Goal: Task Accomplishment & Management: Manage account settings

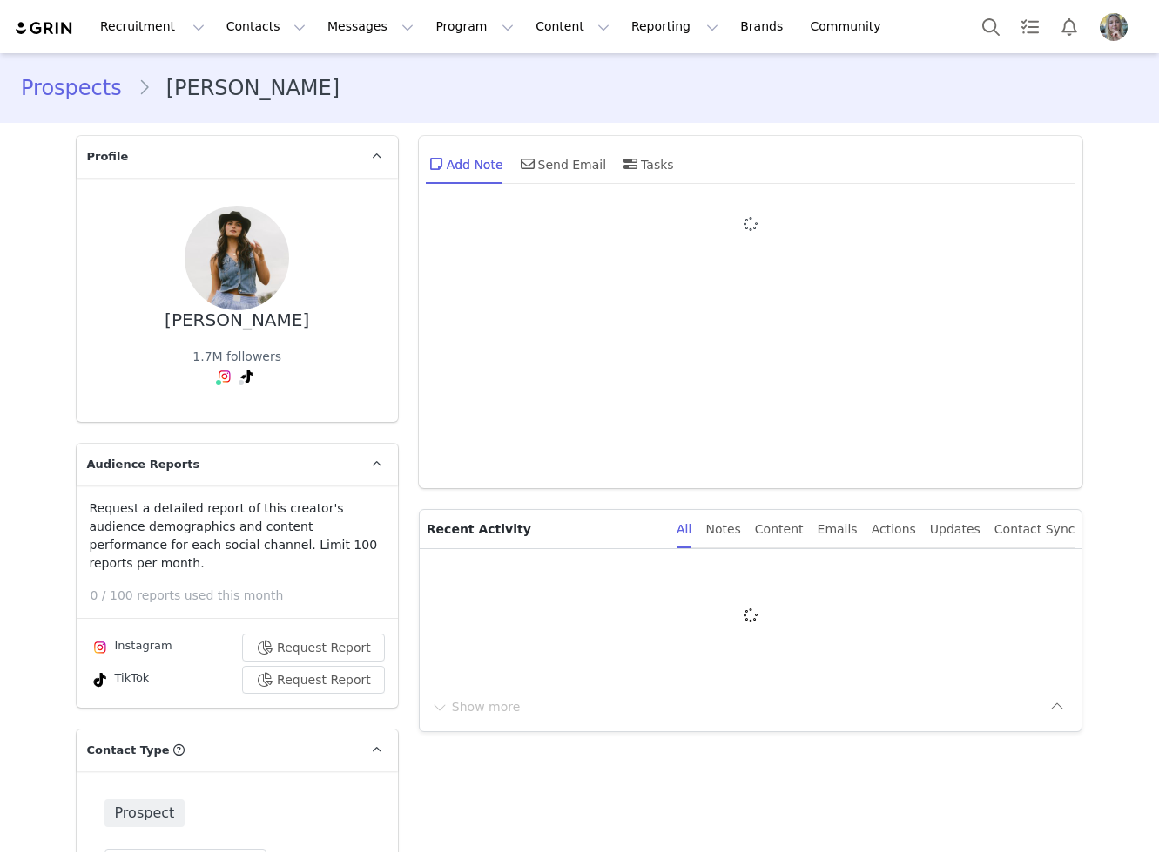
type input "+1 ([GEOGRAPHIC_DATA])"
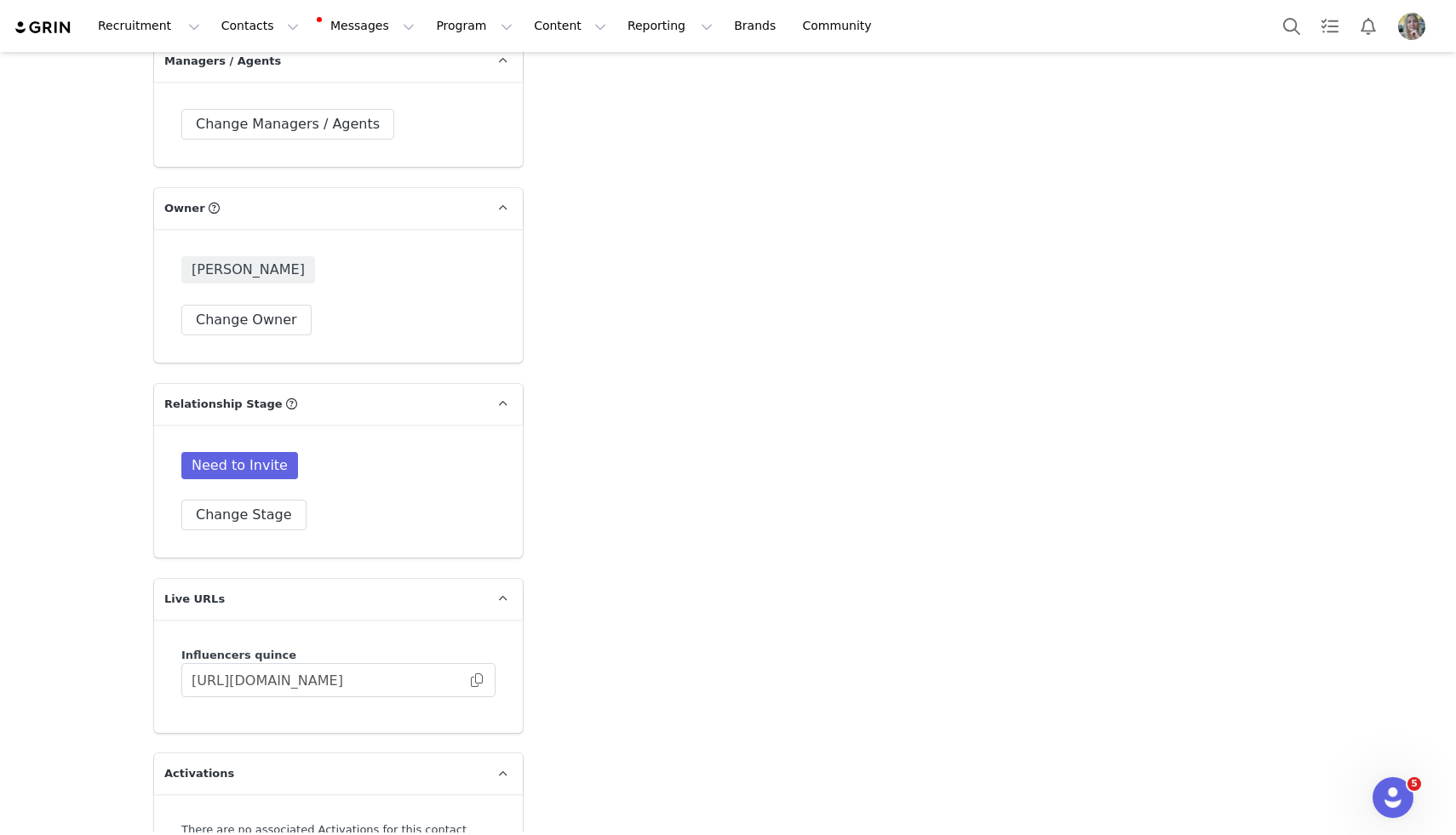
scroll to position [3447, 0]
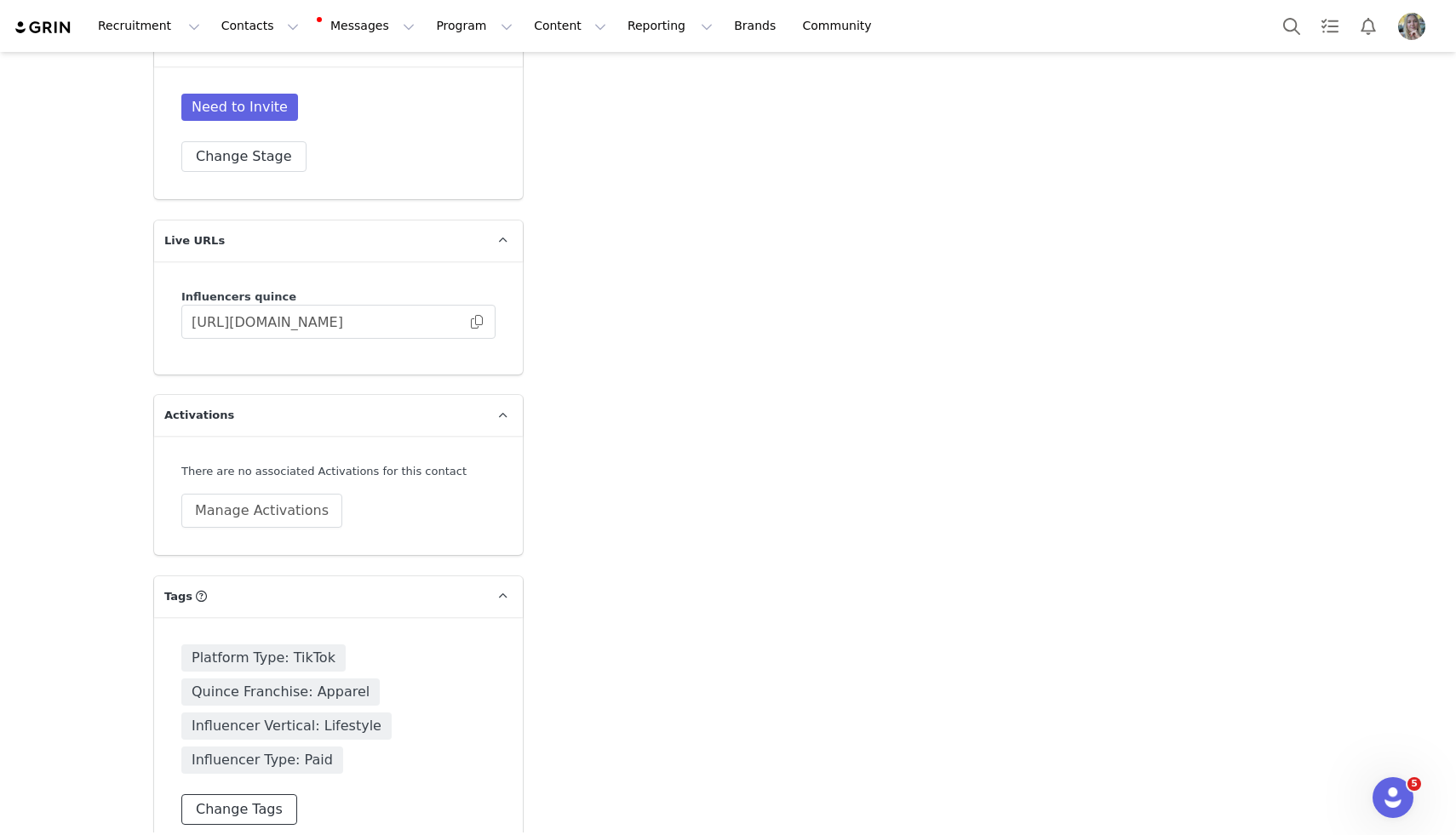
click at [249, 794] on button "Change Tags" at bounding box center [239, 809] width 115 height 30
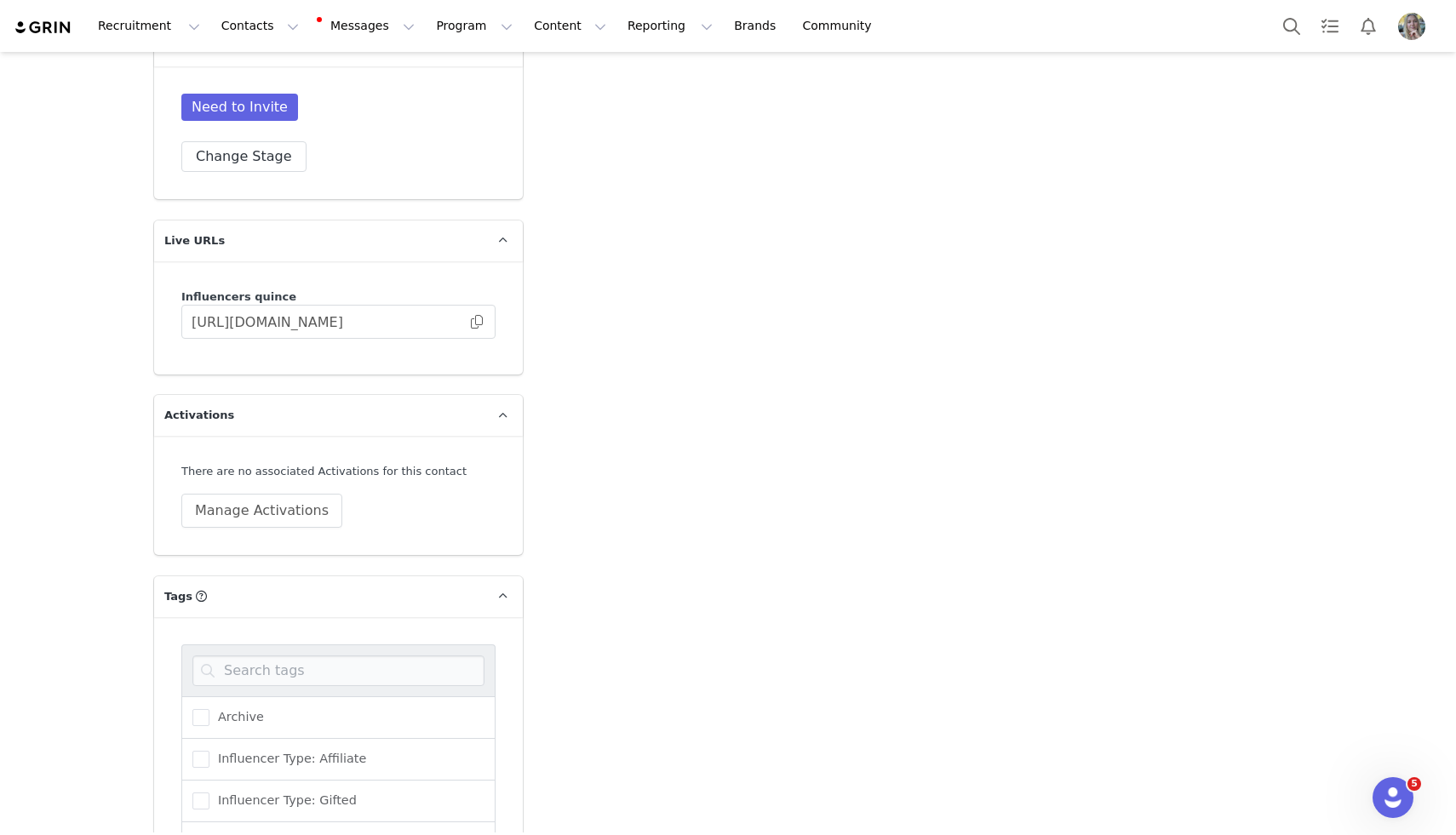
scroll to position [3635, 0]
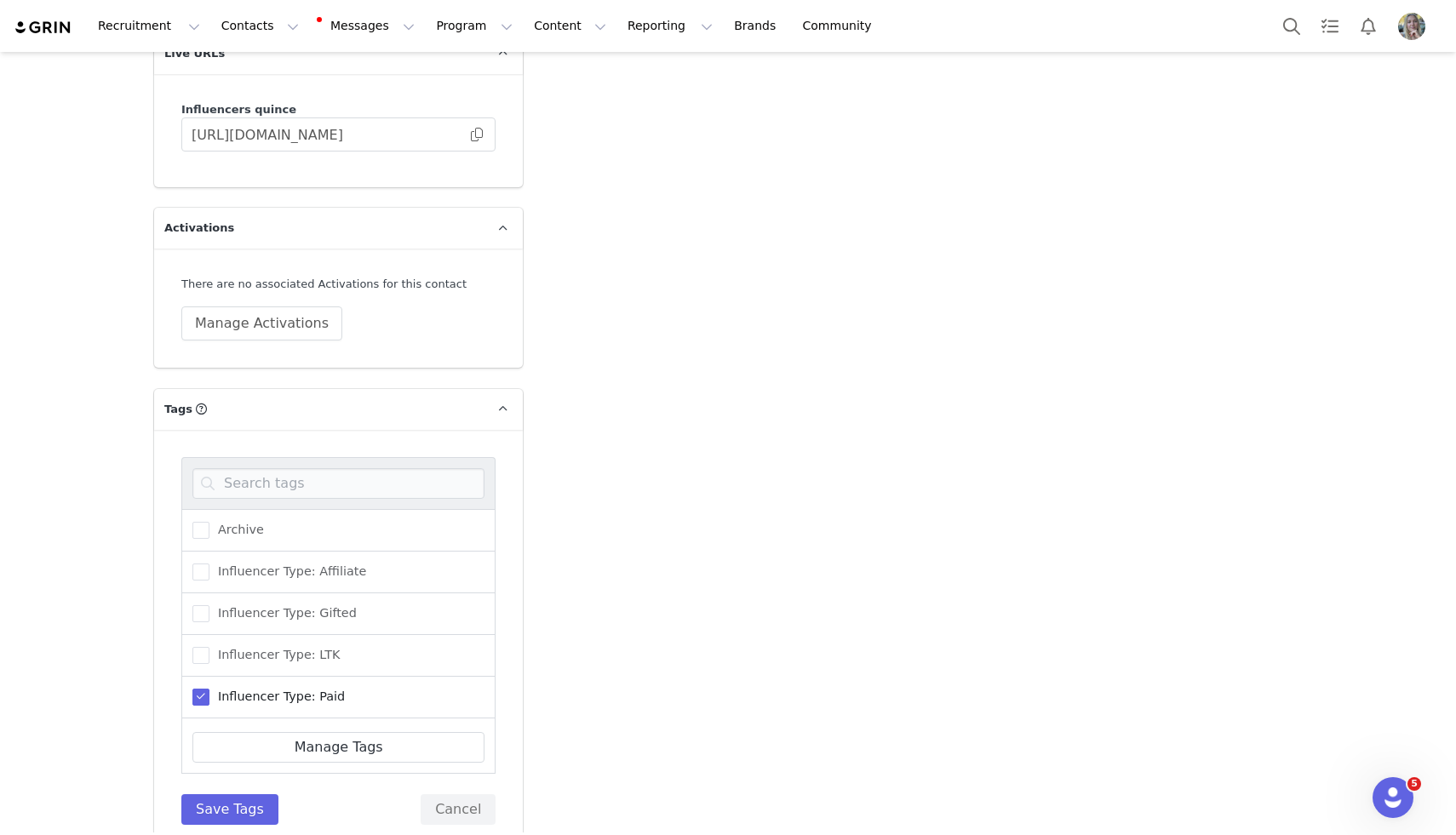
click at [277, 689] on span "Influencer Type: Paid" at bounding box center [277, 696] width 136 height 17
click at [209, 689] on input "Influencer Type: Paid" at bounding box center [209, 689] width 0 height 0
click at [277, 644] on label "Influencer Type: ShopMy" at bounding box center [279, 653] width 175 height 21
click at [209, 645] on input "Influencer Type: ShopMy" at bounding box center [209, 645] width 0 height 0
click at [277, 649] on span "Influencer Vertical: Lifestyle" at bounding box center [299, 657] width 180 height 17
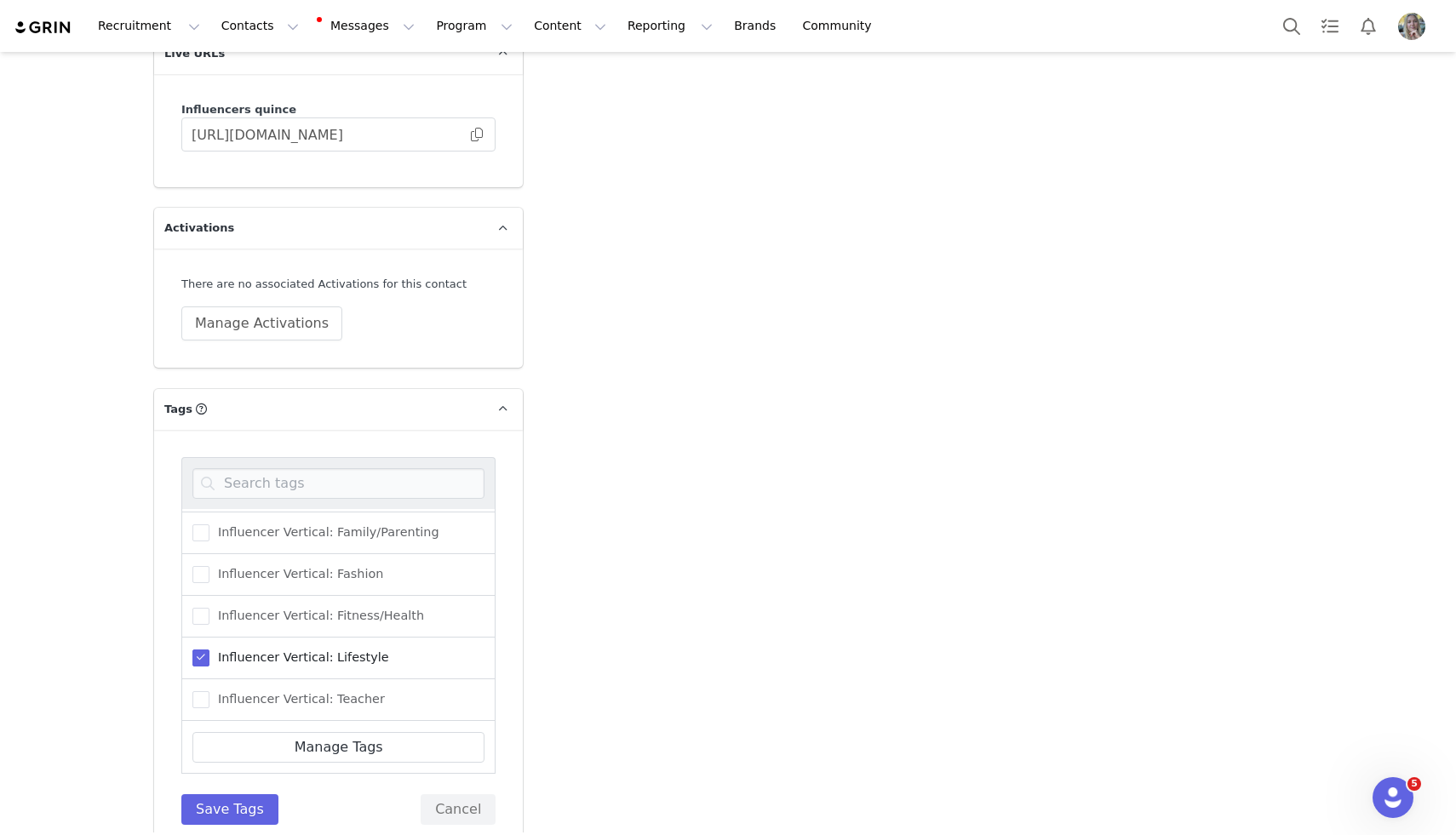
click at [209, 649] on input "Influencer Vertical: Lifestyle" at bounding box center [209, 649] width 0 height 0
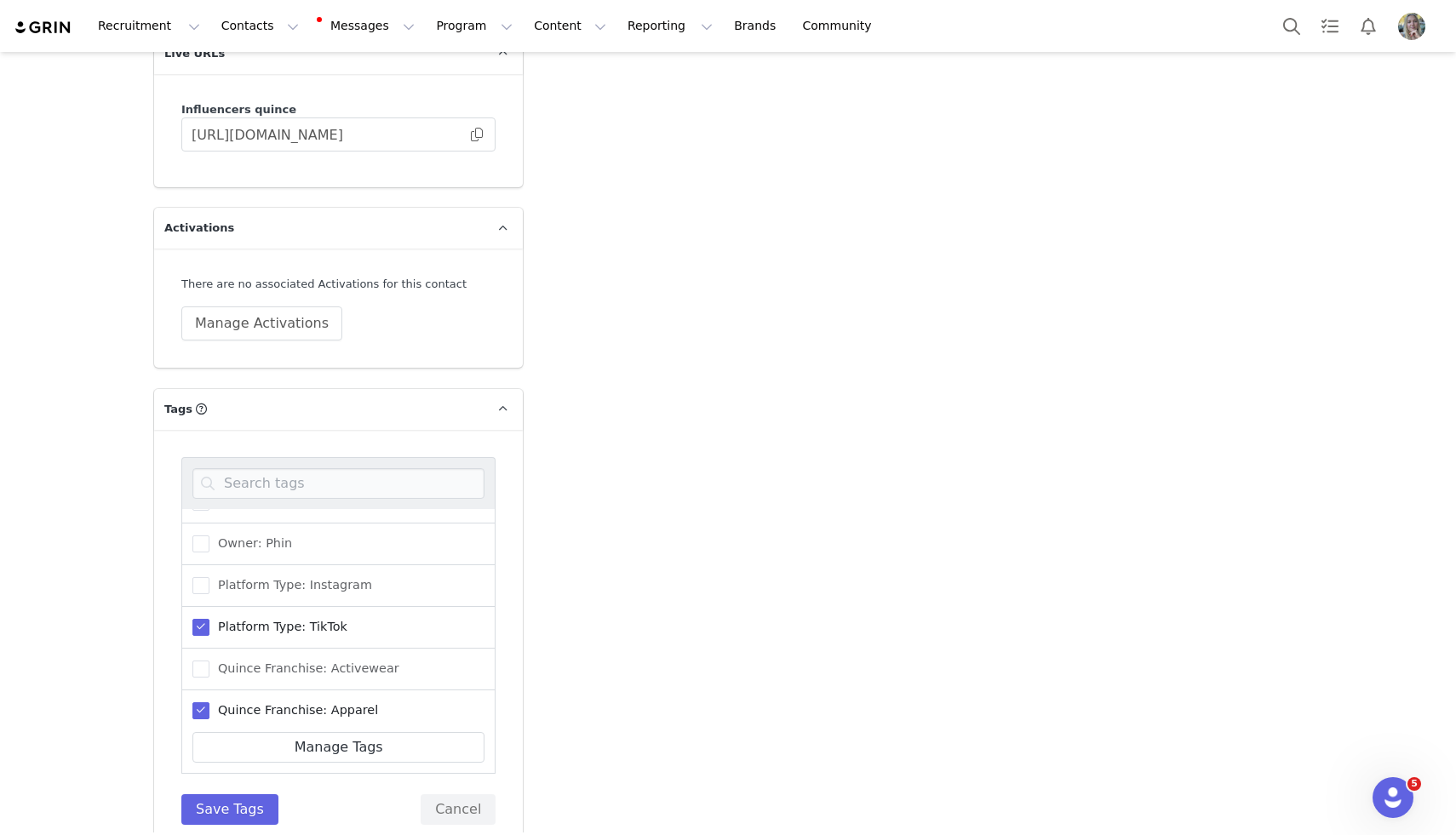
scroll to position [861, 0]
click at [301, 577] on span "Platform Type: TikTok" at bounding box center [278, 585] width 138 height 17
click at [209, 577] on input "Platform Type: TikTok" at bounding box center [209, 577] width 0 height 0
click at [301, 659] on label "Quince Franchise: Apparel" at bounding box center [285, 669] width 186 height 21
click at [209, 661] on input "Quince Franchise: Apparel" at bounding box center [209, 661] width 0 height 0
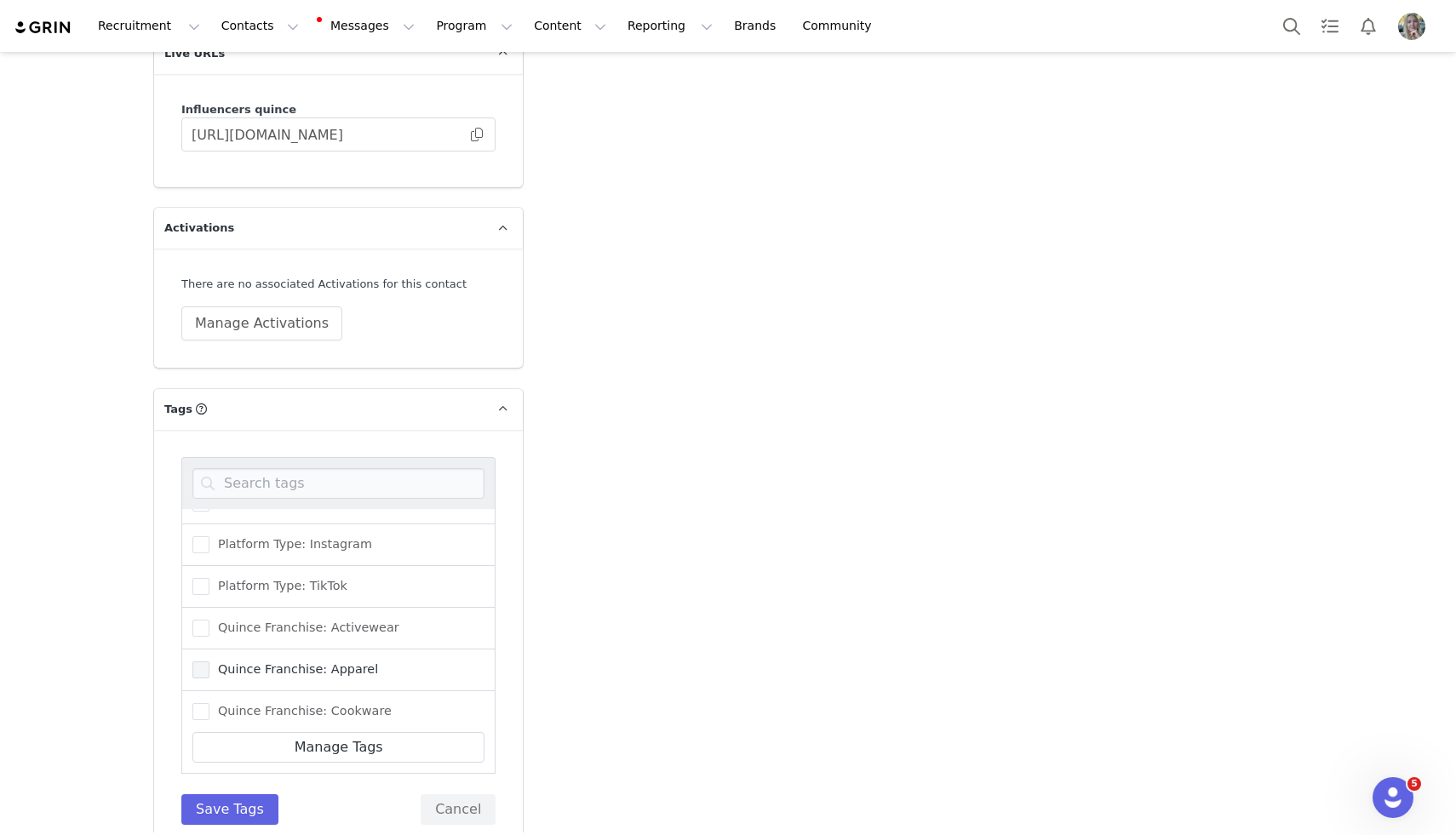
scroll to position [1289, 0]
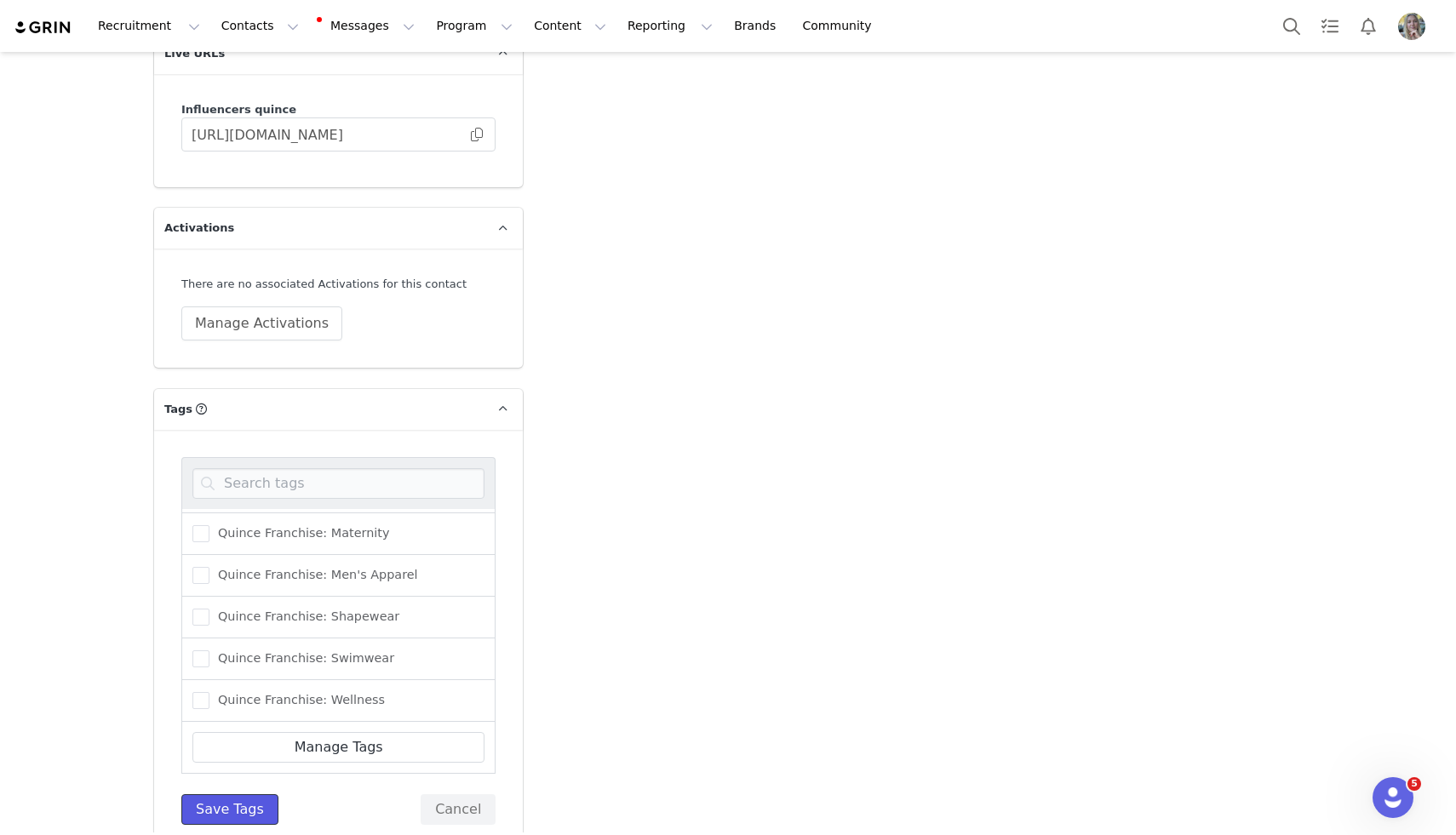
click at [239, 794] on button "Save Tags" at bounding box center [230, 809] width 97 height 30
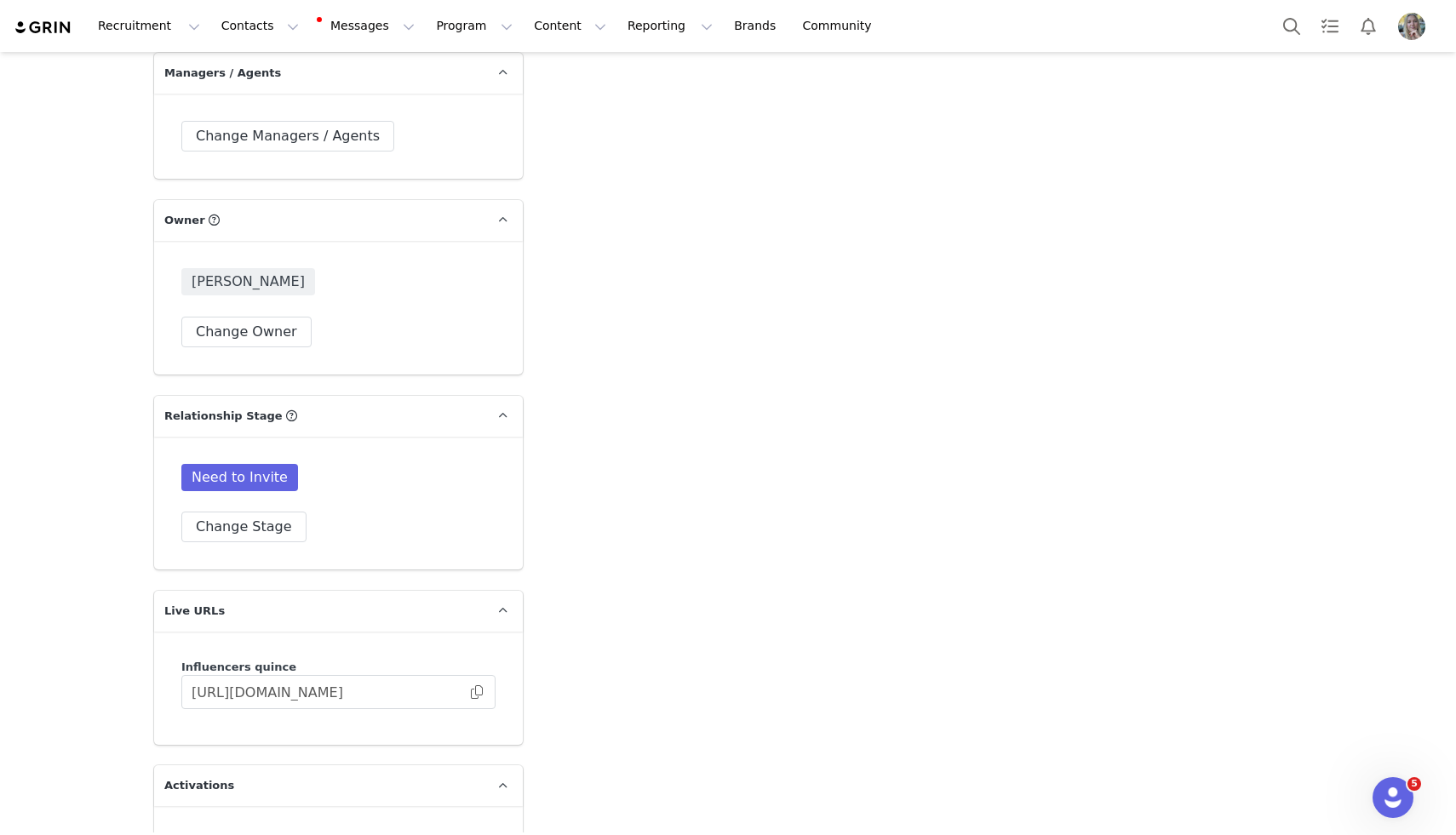
scroll to position [2892, 0]
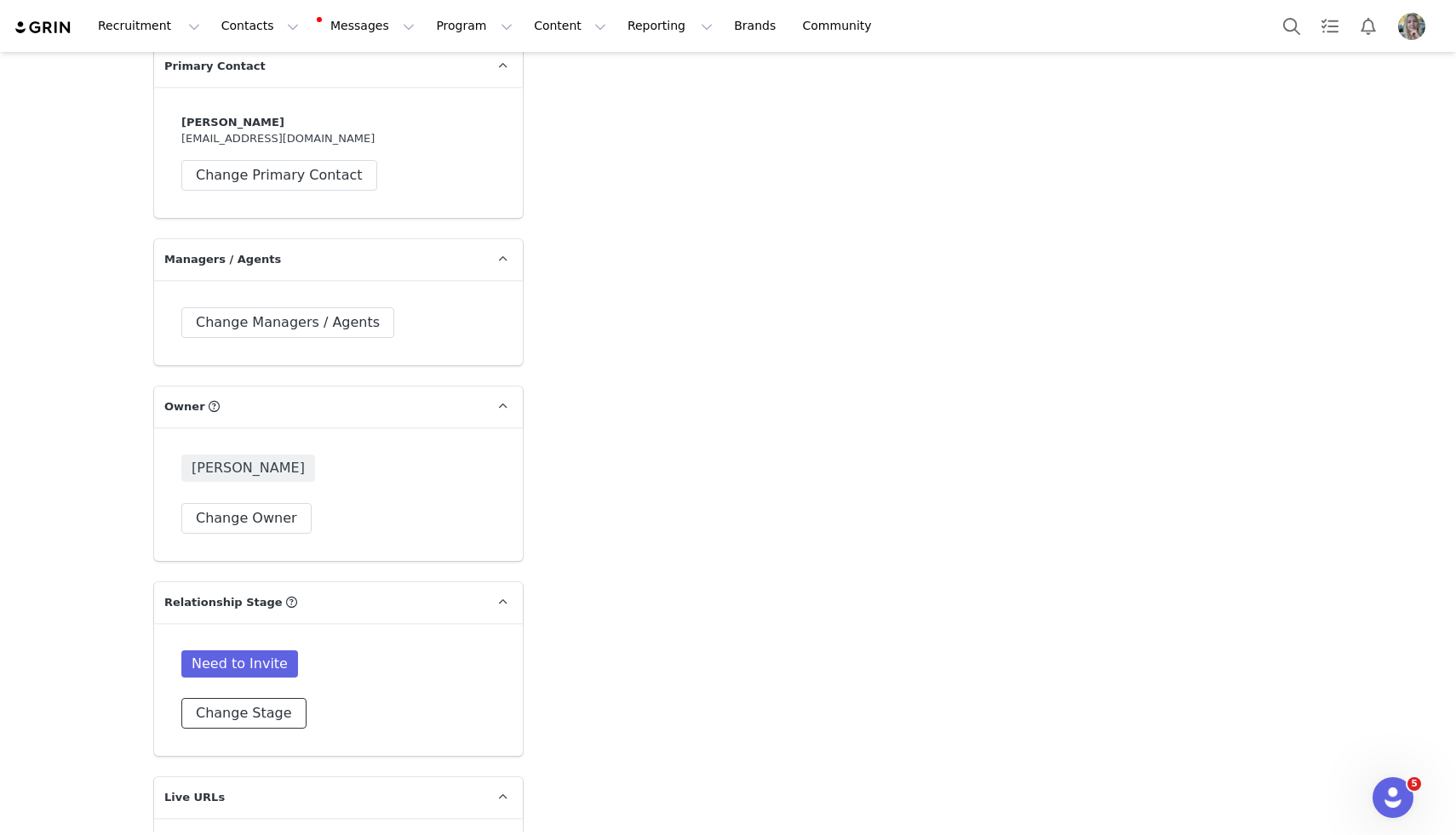
click at [247, 697] on button "Change Stage" at bounding box center [244, 712] width 125 height 30
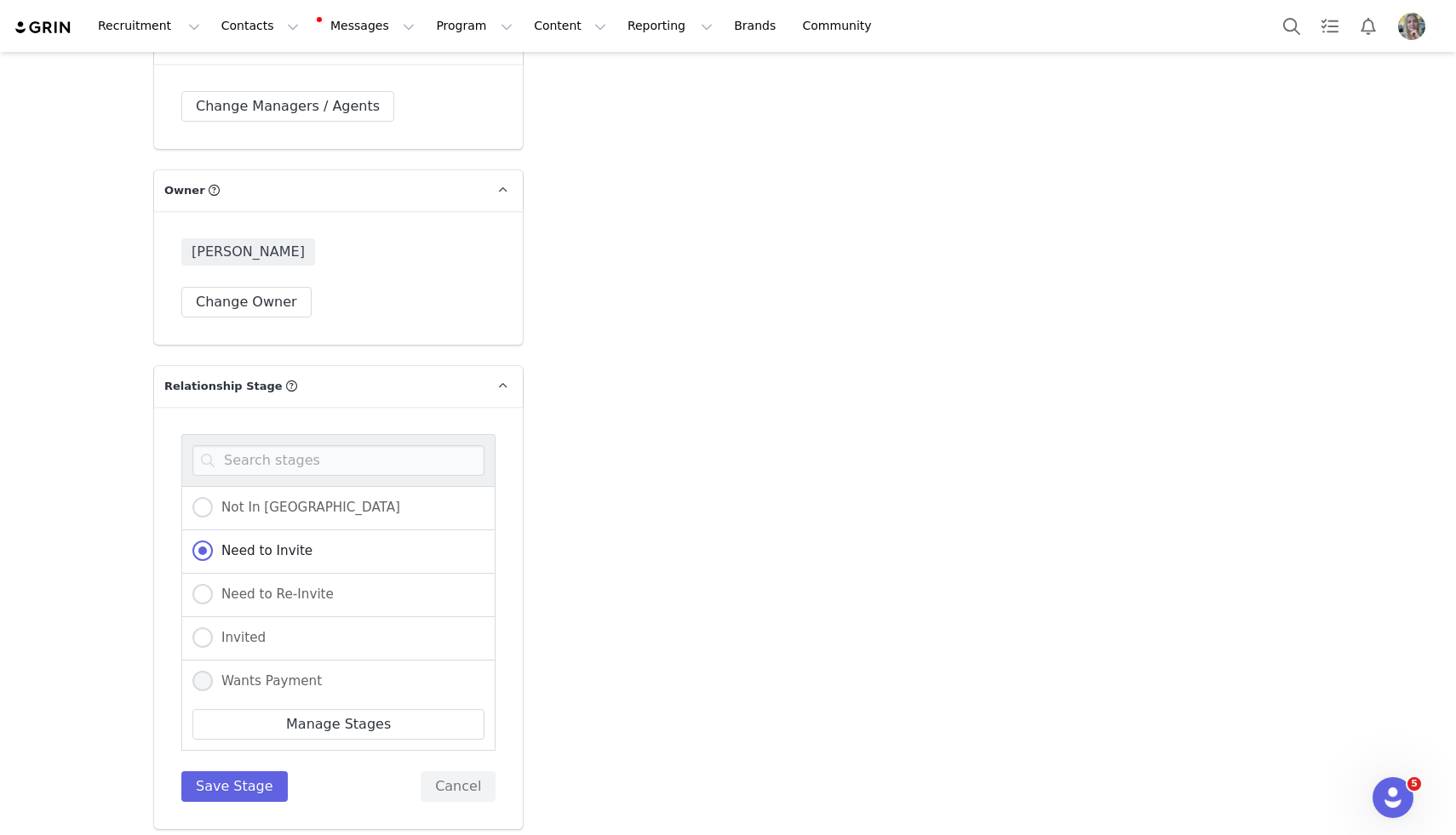
scroll to position [353, 0]
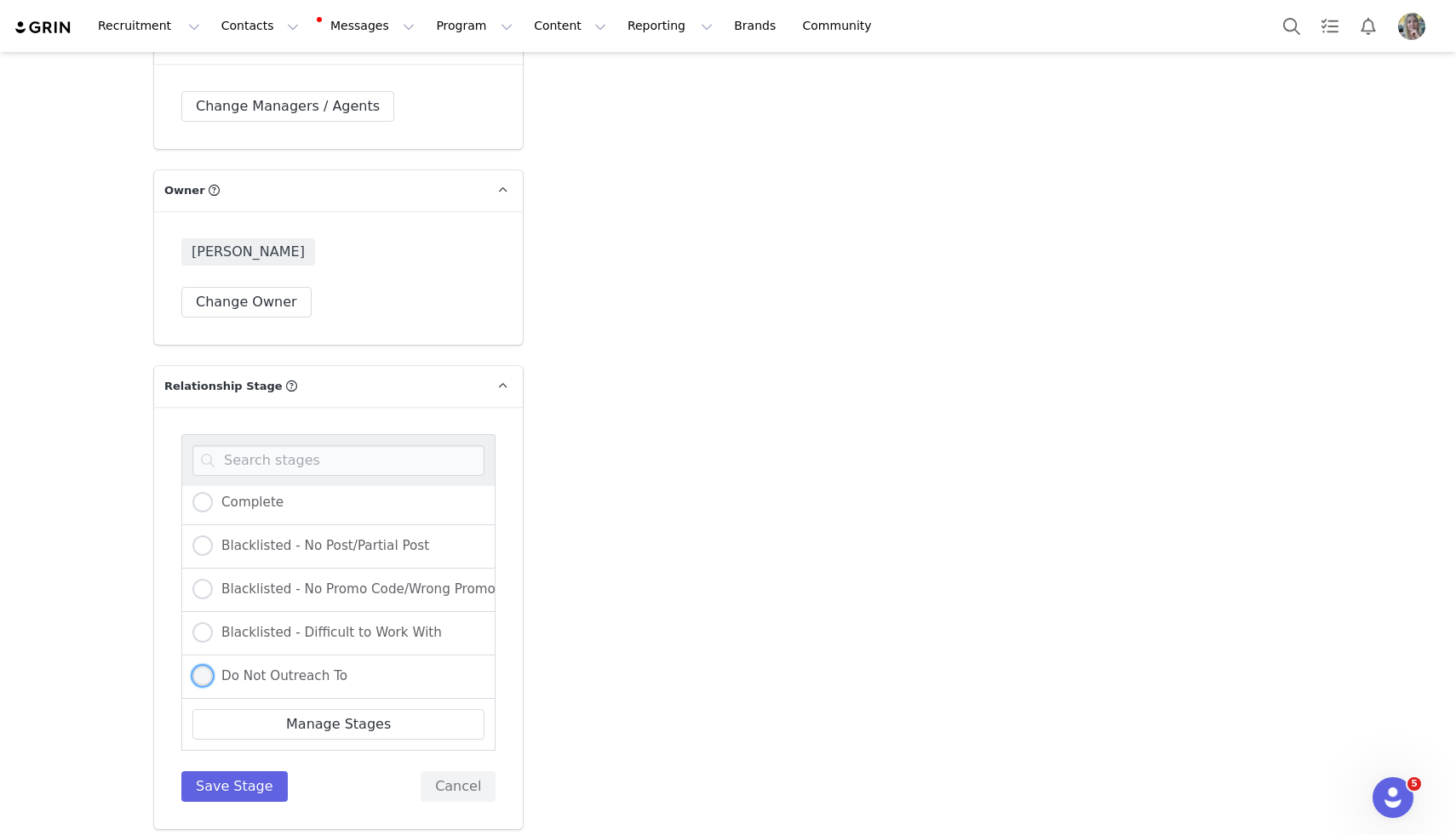
click at [299, 668] on span "Do Not Outreach To" at bounding box center [280, 676] width 135 height 16
click at [213, 665] on input "Do Not Outreach To" at bounding box center [202, 676] width 21 height 22
radio input "true"
radio input "false"
radio input "true"
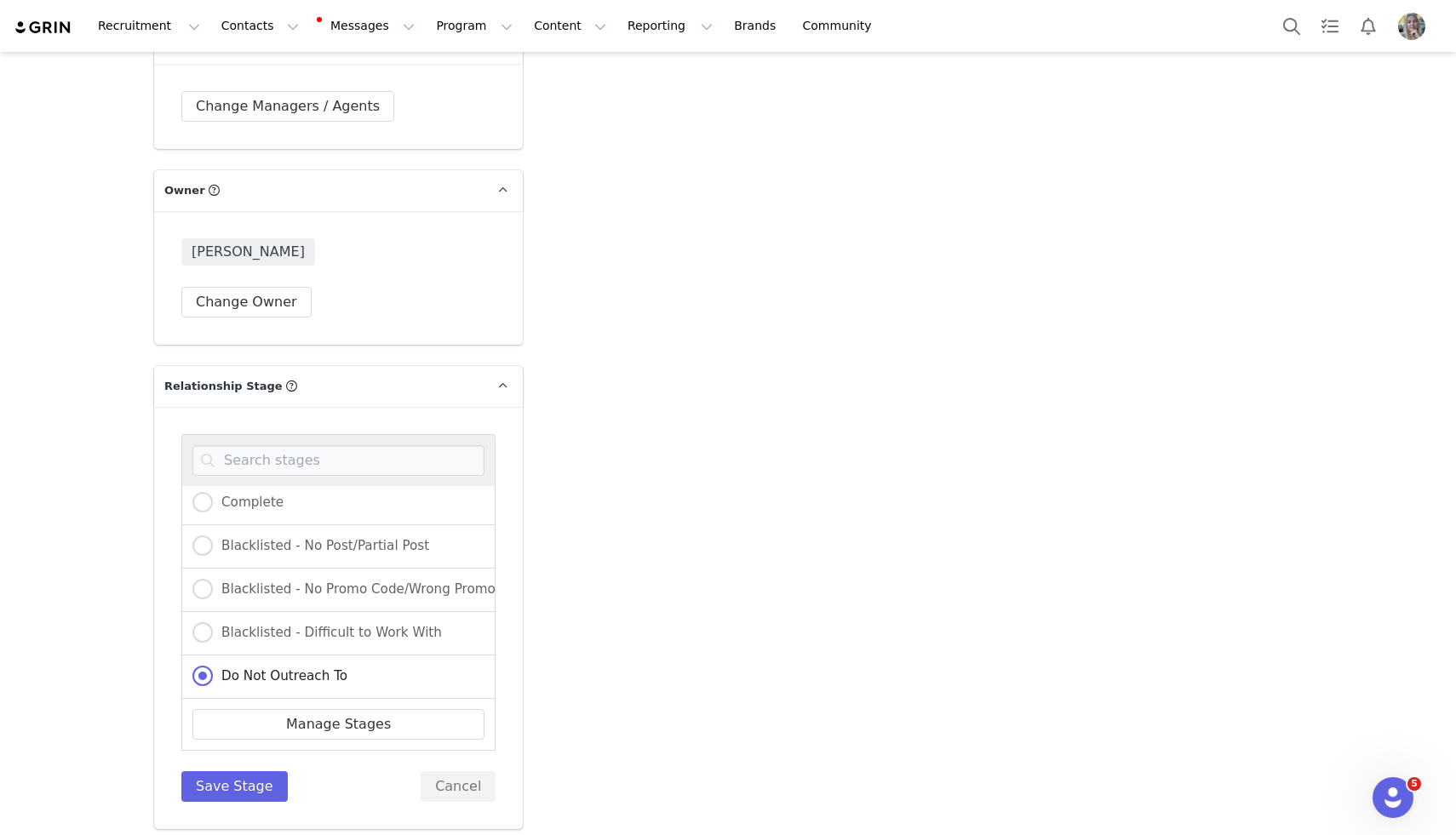
click at [254, 735] on div "Not In [GEOGRAPHIC_DATA] Need to Invite Need to Re-Invite Invited Wants Payment…" at bounding box center [338, 617] width 314 height 367
click at [249, 771] on button "Save Stage" at bounding box center [235, 785] width 107 height 30
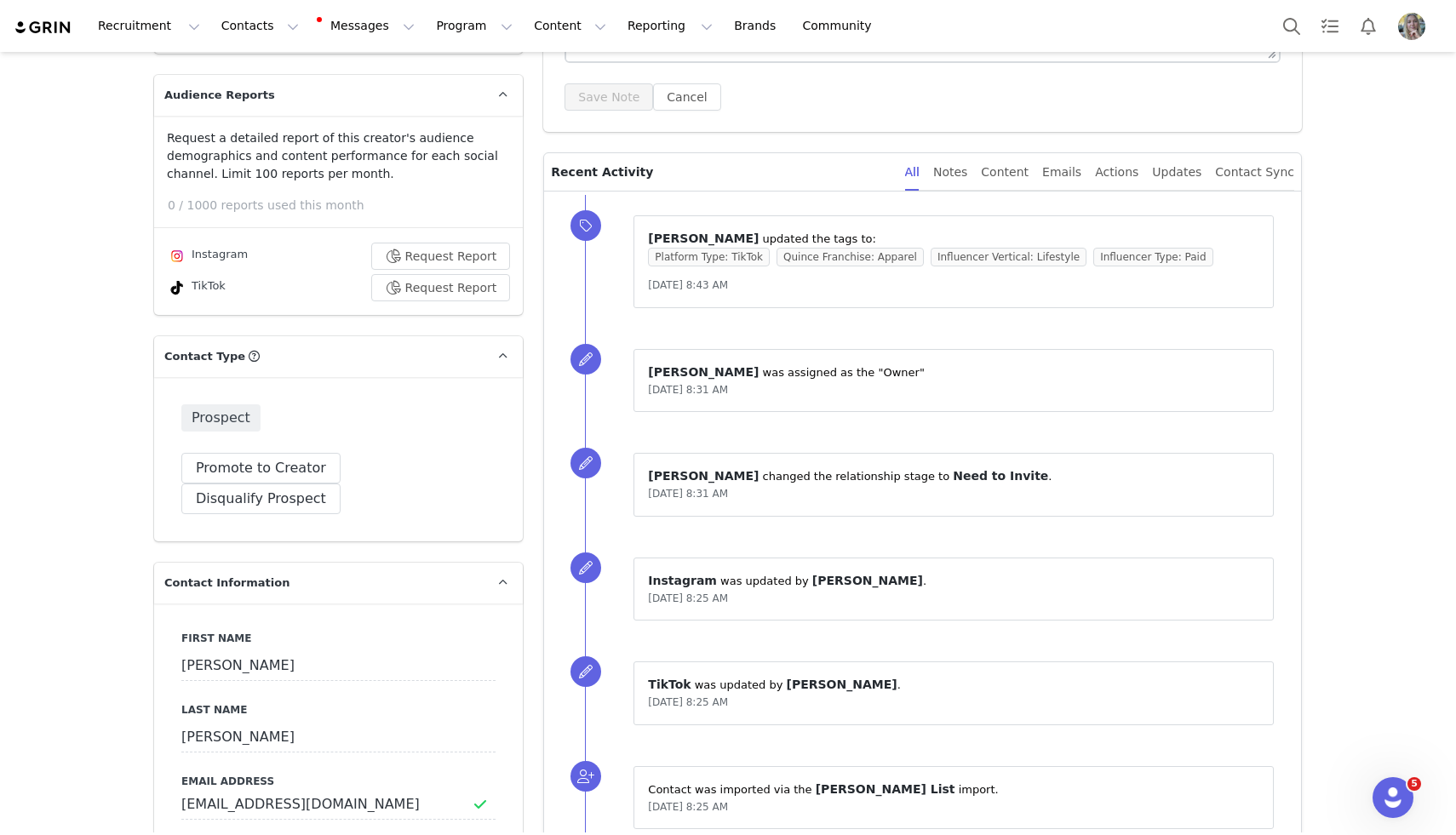
scroll to position [0, 0]
